Goal: Information Seeking & Learning: Learn about a topic

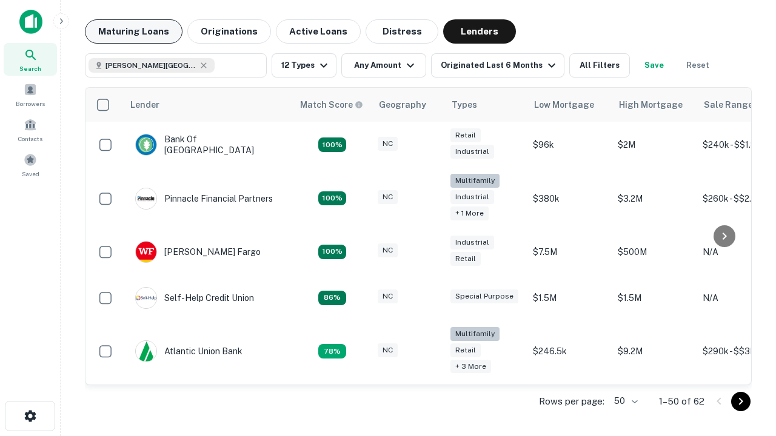
click at [133, 32] on button "Maturing Loans" at bounding box center [134, 31] width 98 height 24
